Goal: Task Accomplishment & Management: Use online tool/utility

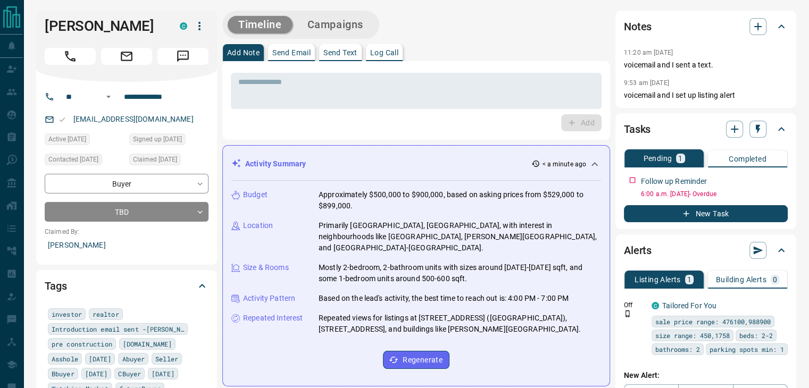
click at [377, 52] on p "Log Call" at bounding box center [384, 52] width 28 height 7
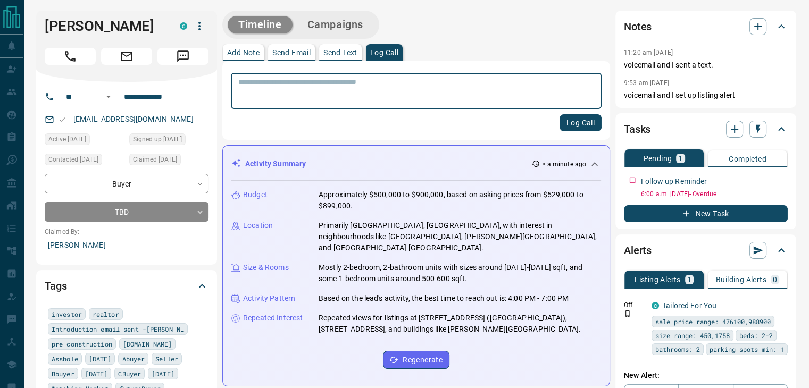
click at [320, 86] on textarea at bounding box center [416, 91] width 356 height 27
type textarea "**********"
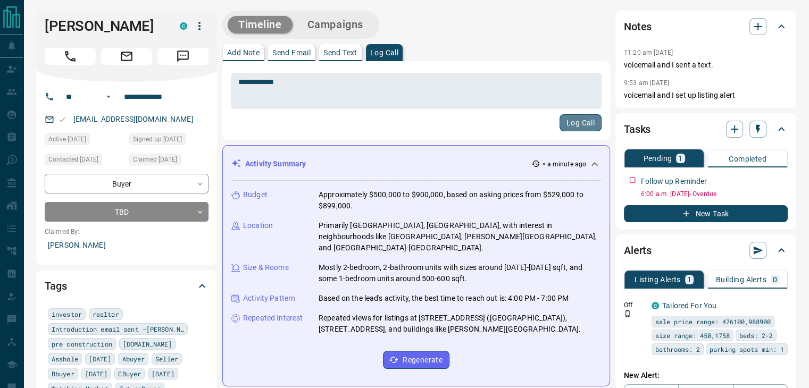
click at [579, 126] on button "Log Call" at bounding box center [581, 122] width 42 height 17
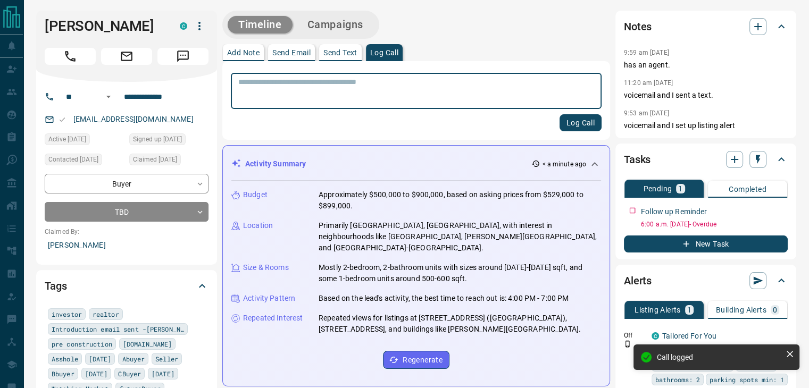
click at [347, 30] on button "Campaigns" at bounding box center [335, 25] width 77 height 18
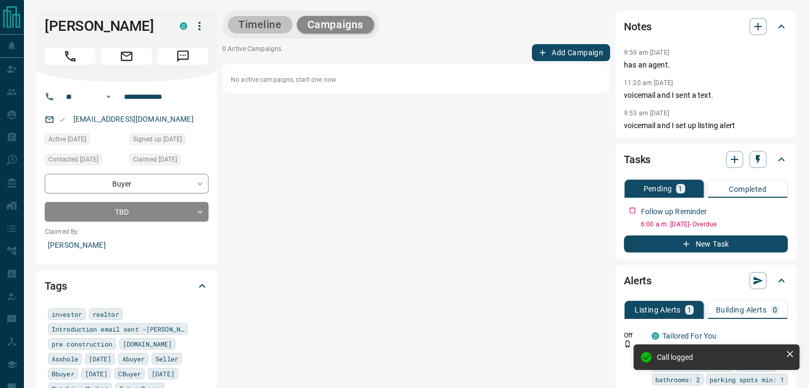
click at [261, 30] on button "Timeline" at bounding box center [260, 25] width 65 height 18
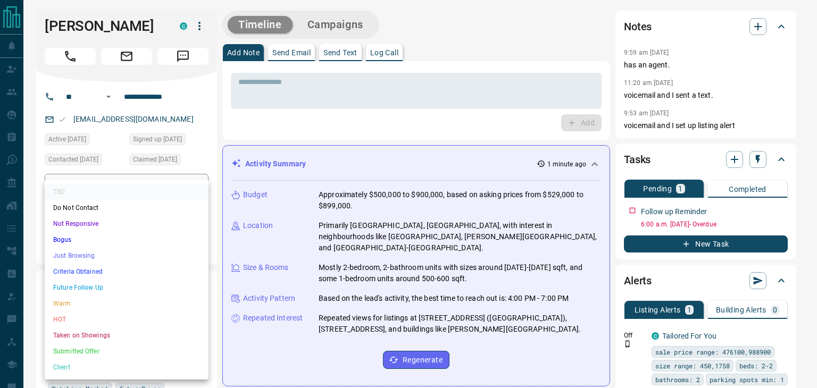
click at [85, 252] on li "Just Browsing" at bounding box center [127, 256] width 164 height 16
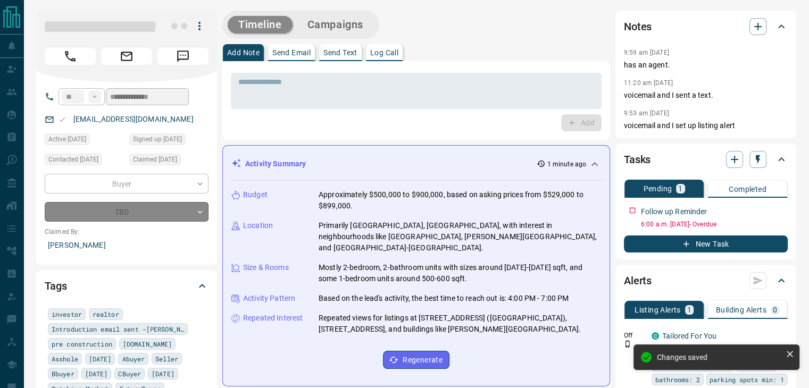
type input "*"
